Goal: Navigation & Orientation: Find specific page/section

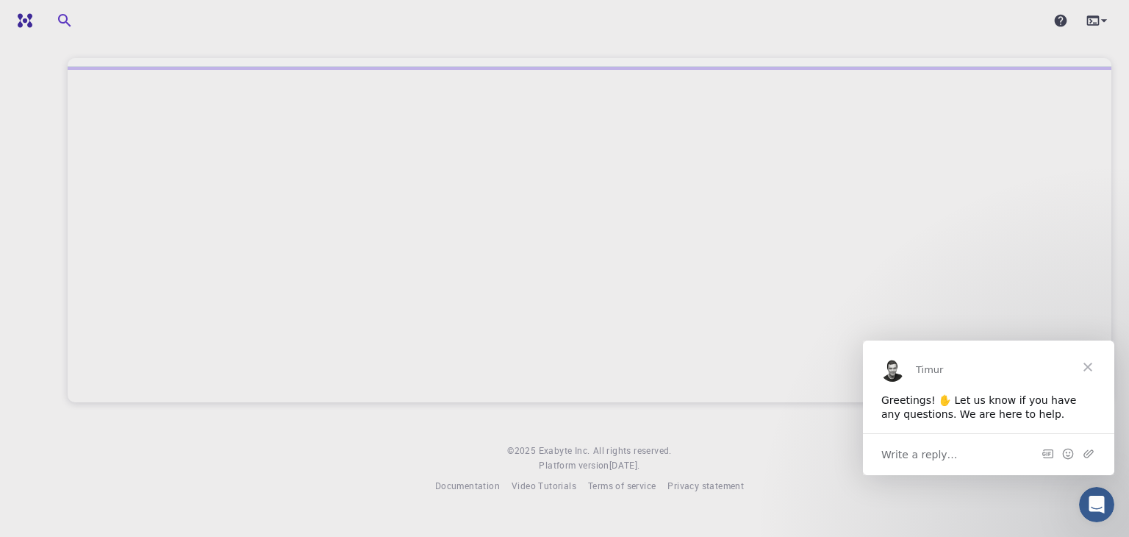
click at [1085, 367] on span "Close" at bounding box center [1087, 366] width 53 height 53
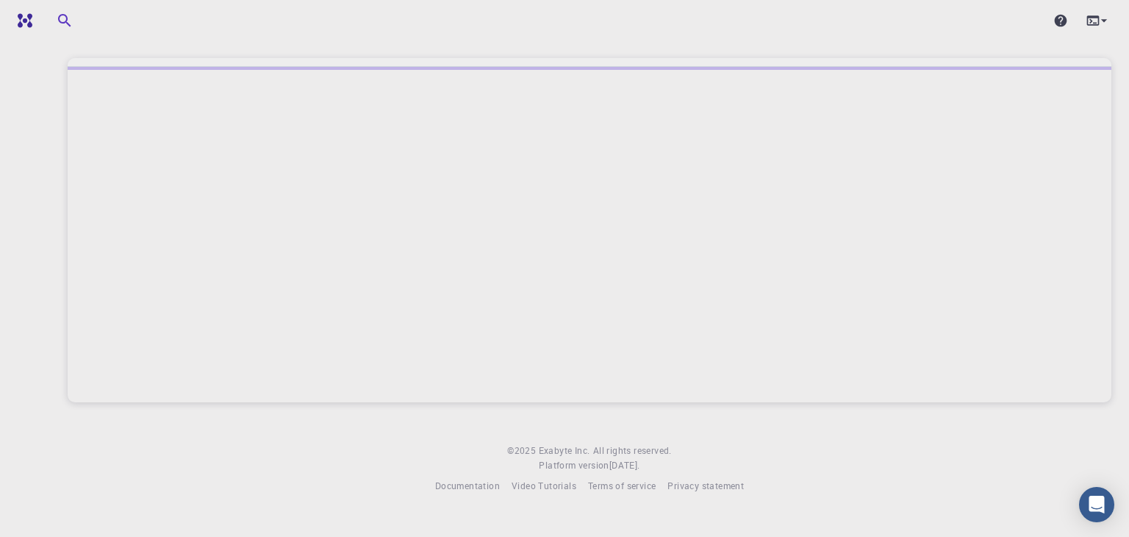
click at [723, 280] on div at bounding box center [590, 234] width 1044 height 335
